Goal: Task Accomplishment & Management: Use online tool/utility

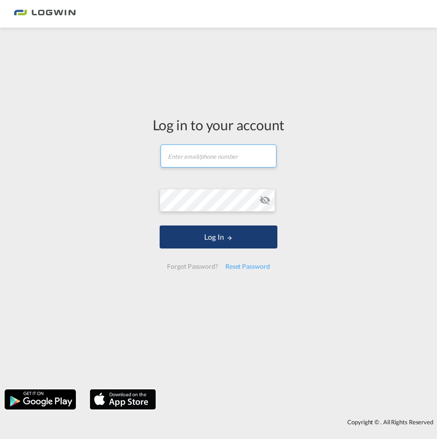
type input "[PERSON_NAME][EMAIL_ADDRESS][PERSON_NAME][DOMAIN_NAME]"
click at [236, 241] on button "Log In" at bounding box center [218, 236] width 117 height 23
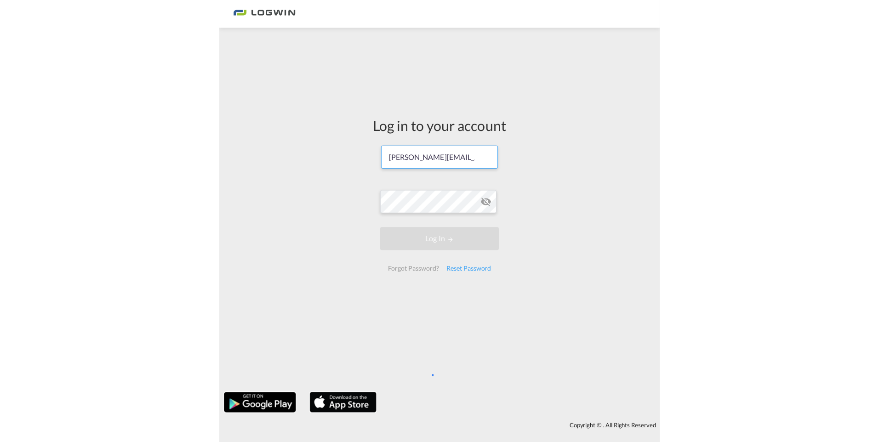
scroll to position [0, 59]
